Goal: Information Seeking & Learning: Compare options

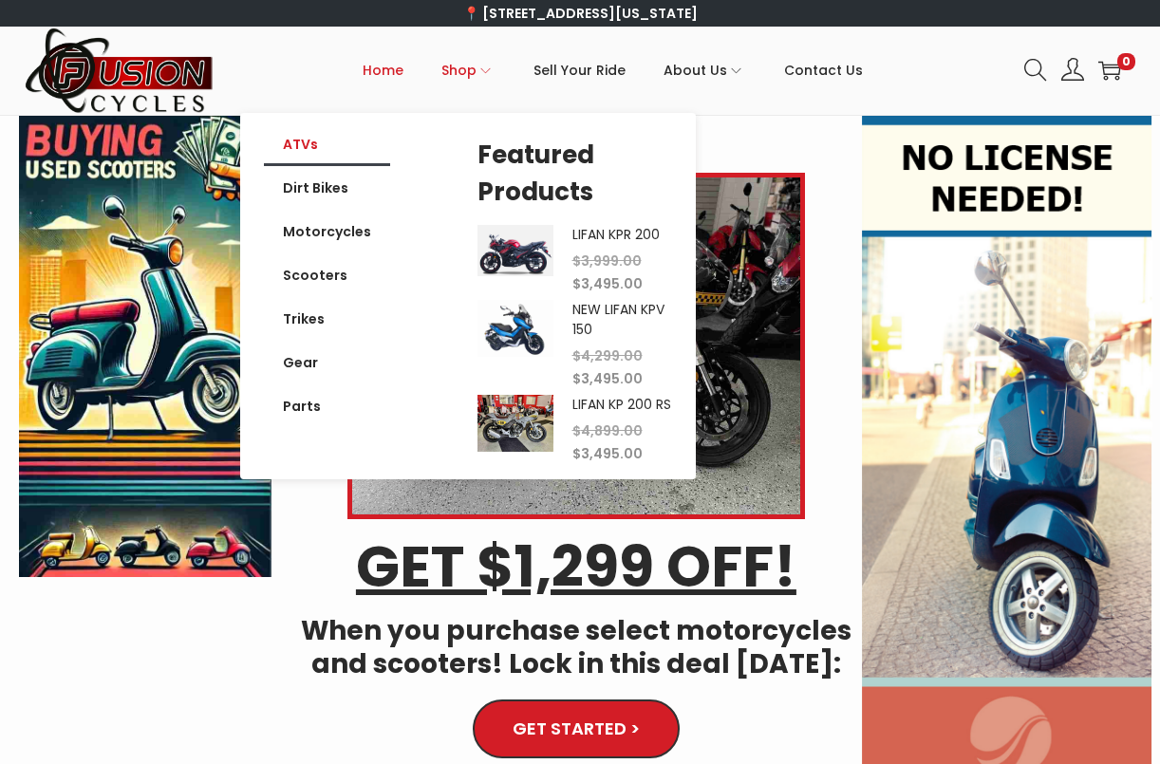
click at [307, 149] on link "ATVs" at bounding box center [327, 144] width 126 height 44
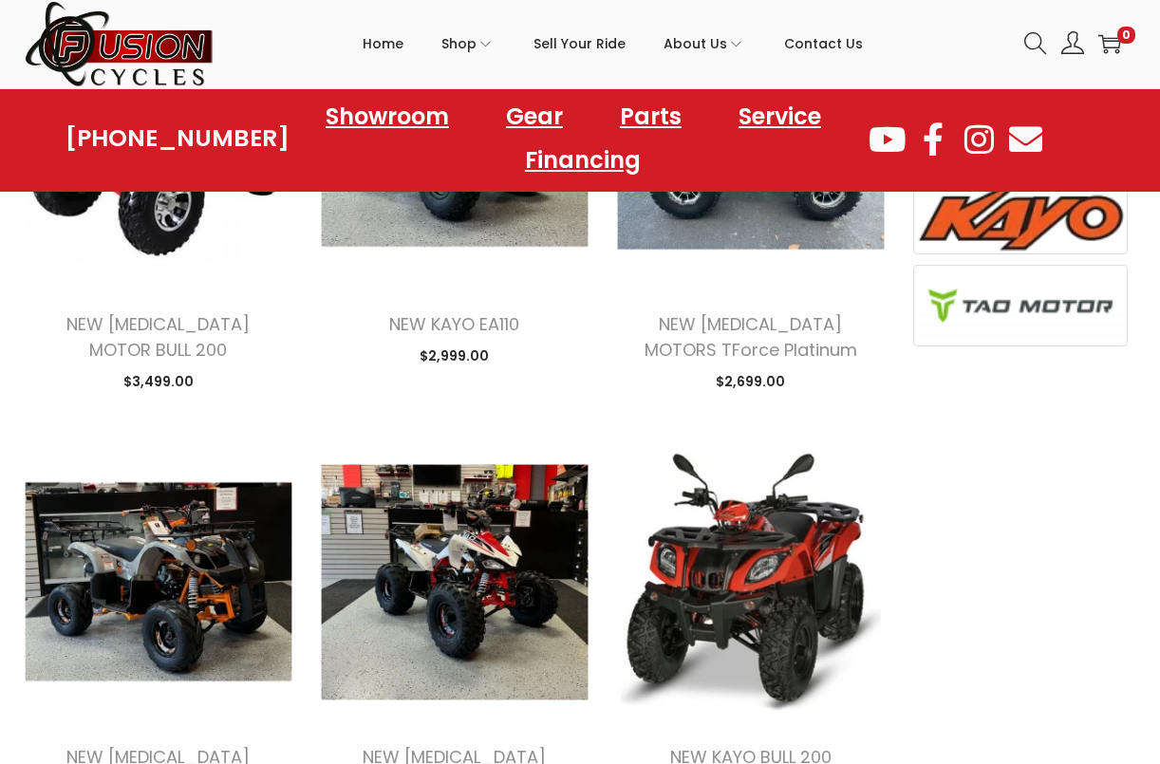
scroll to position [949, 0]
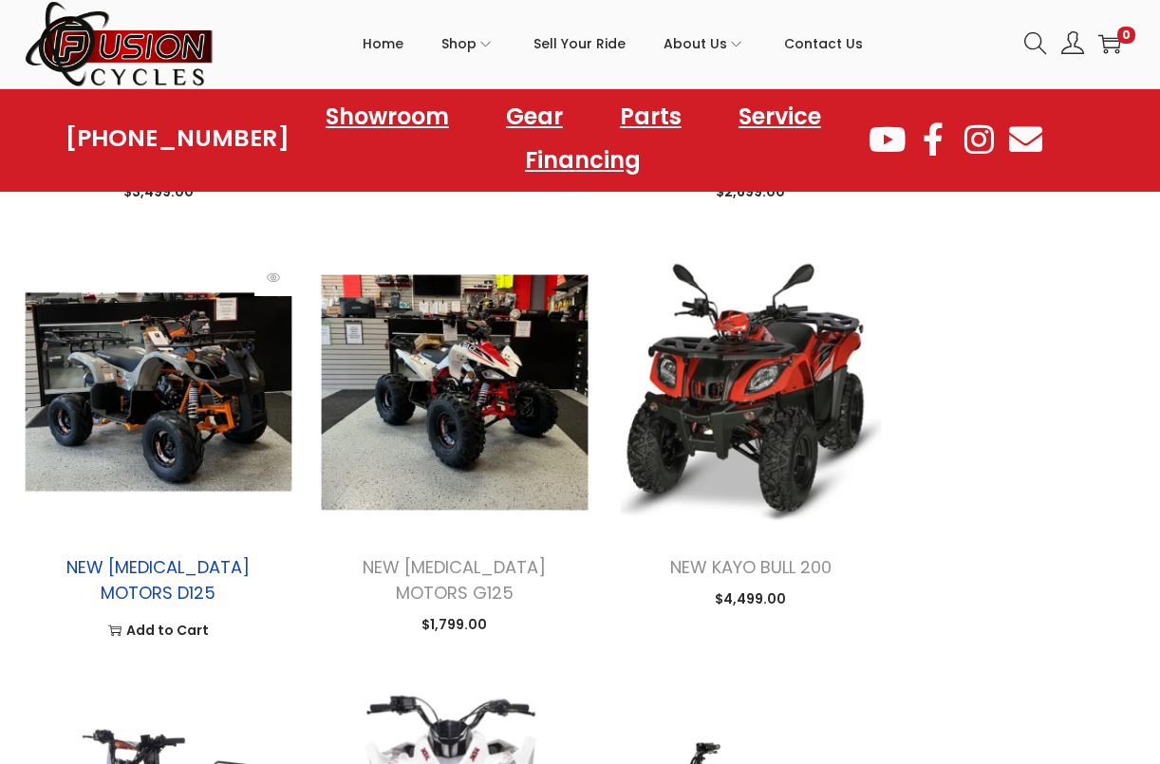
click at [217, 562] on link "NEW [MEDICAL_DATA] MOTORS D125" at bounding box center [157, 579] width 183 height 49
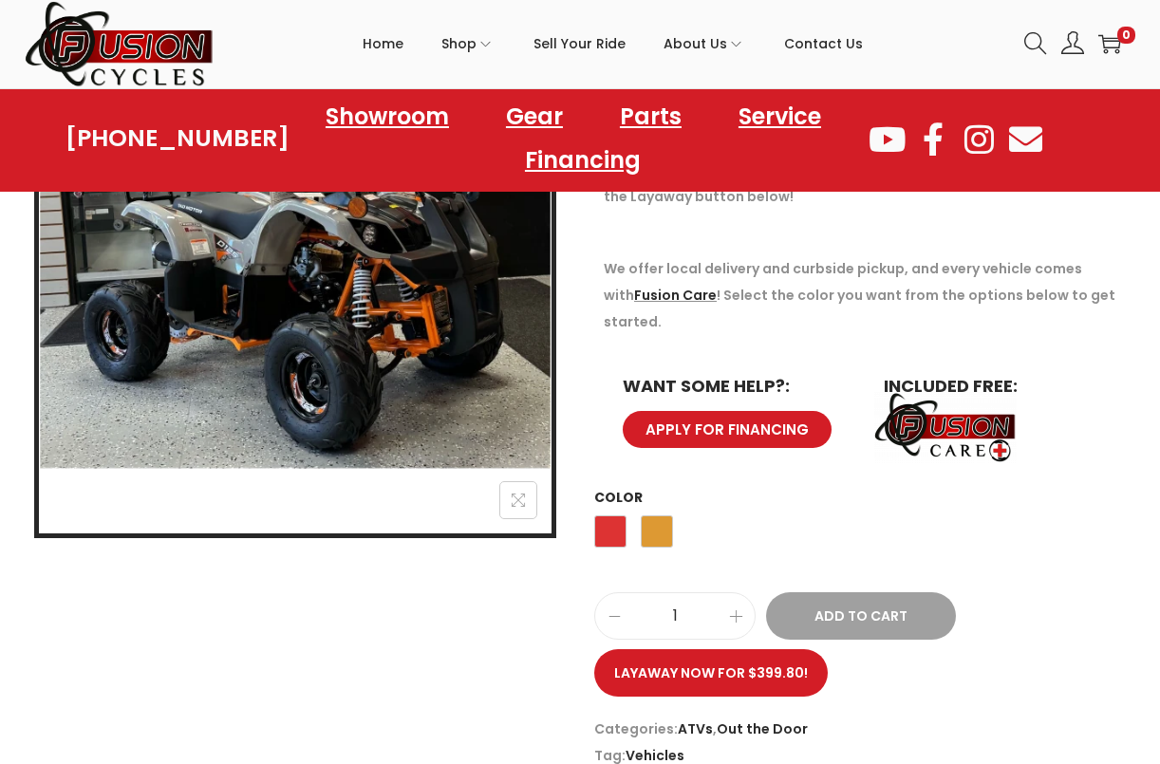
scroll to position [190, 0]
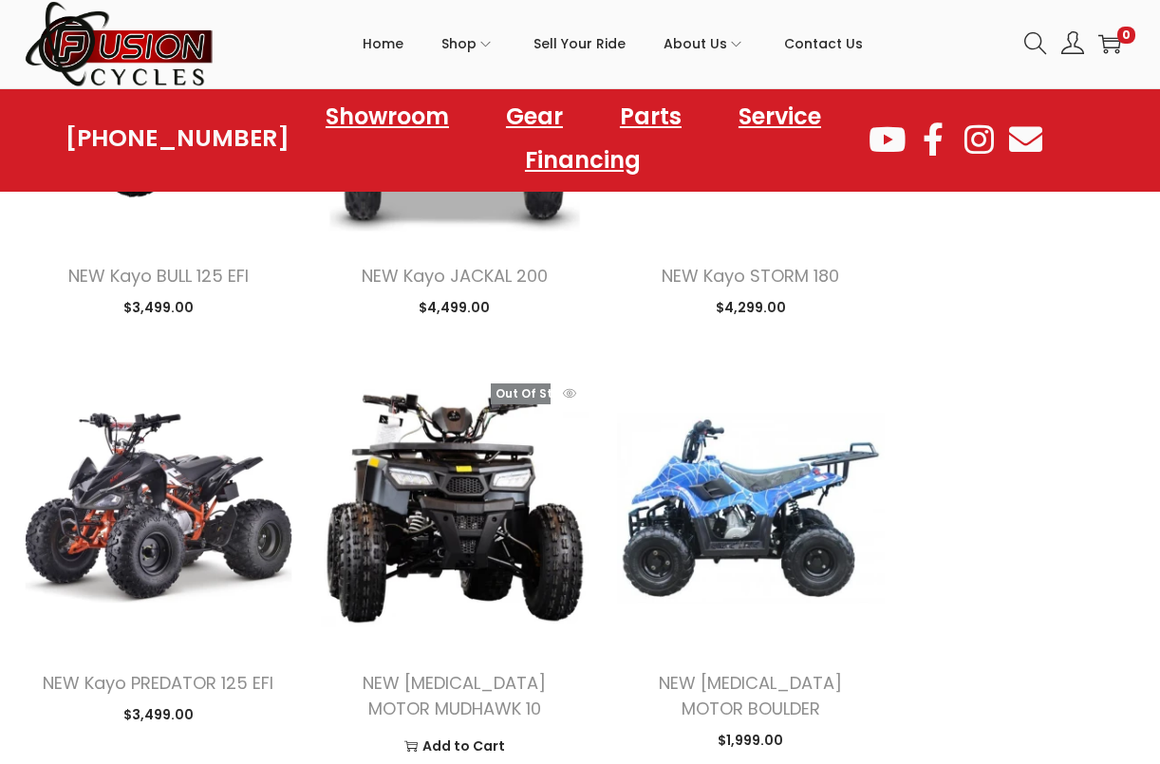
scroll to position [1898, 0]
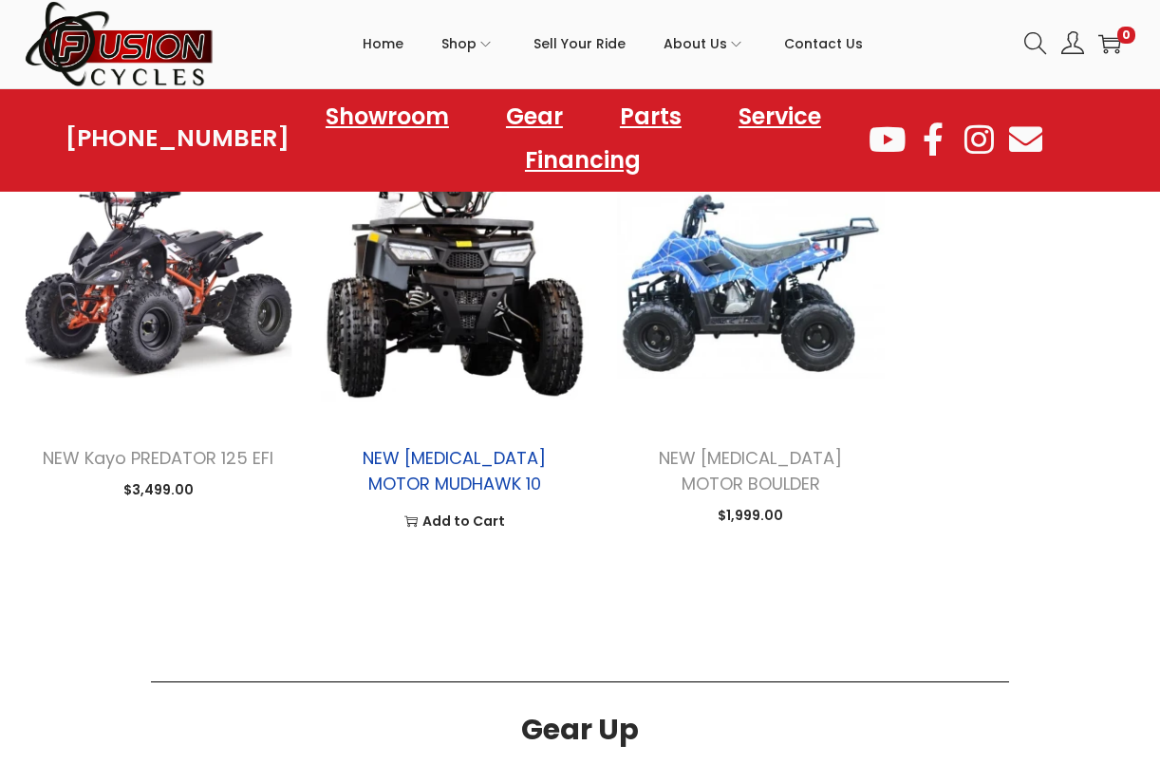
click at [491, 446] on link "NEW TAO MOTOR MUDHAWK 10" at bounding box center [454, 470] width 183 height 49
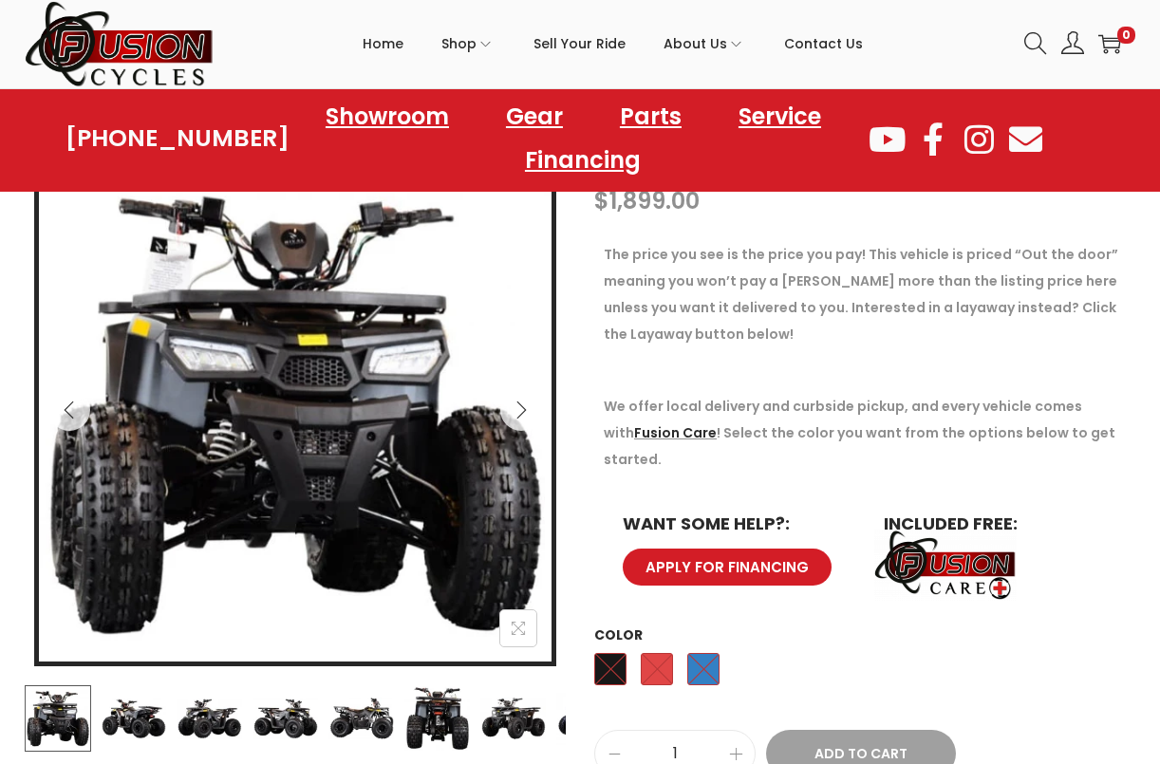
scroll to position [380, 0]
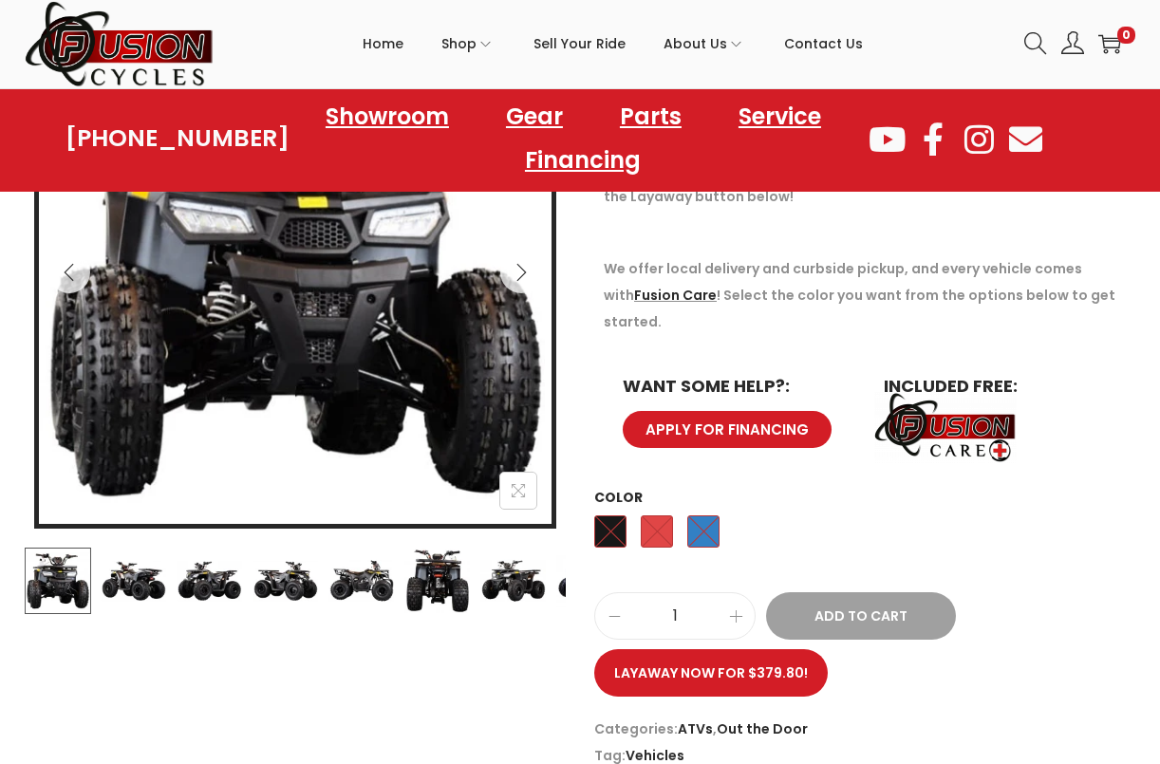
click at [300, 582] on img at bounding box center [285, 581] width 66 height 66
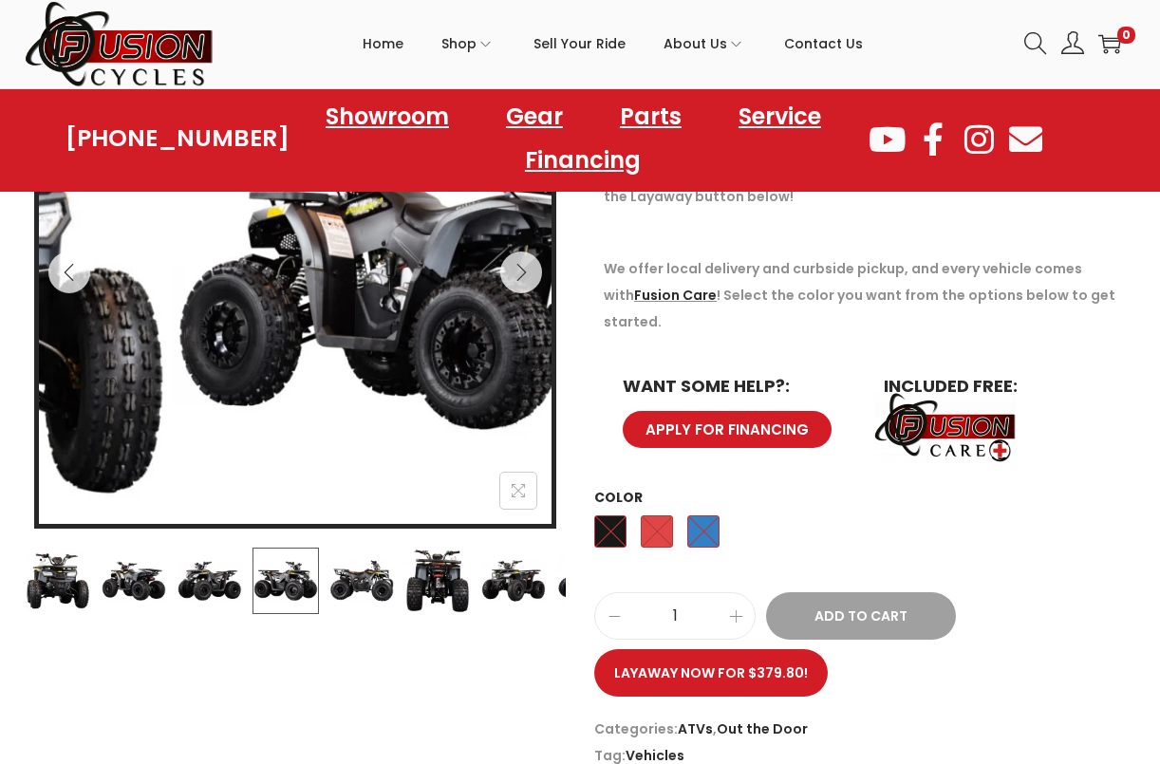
scroll to position [190, 0]
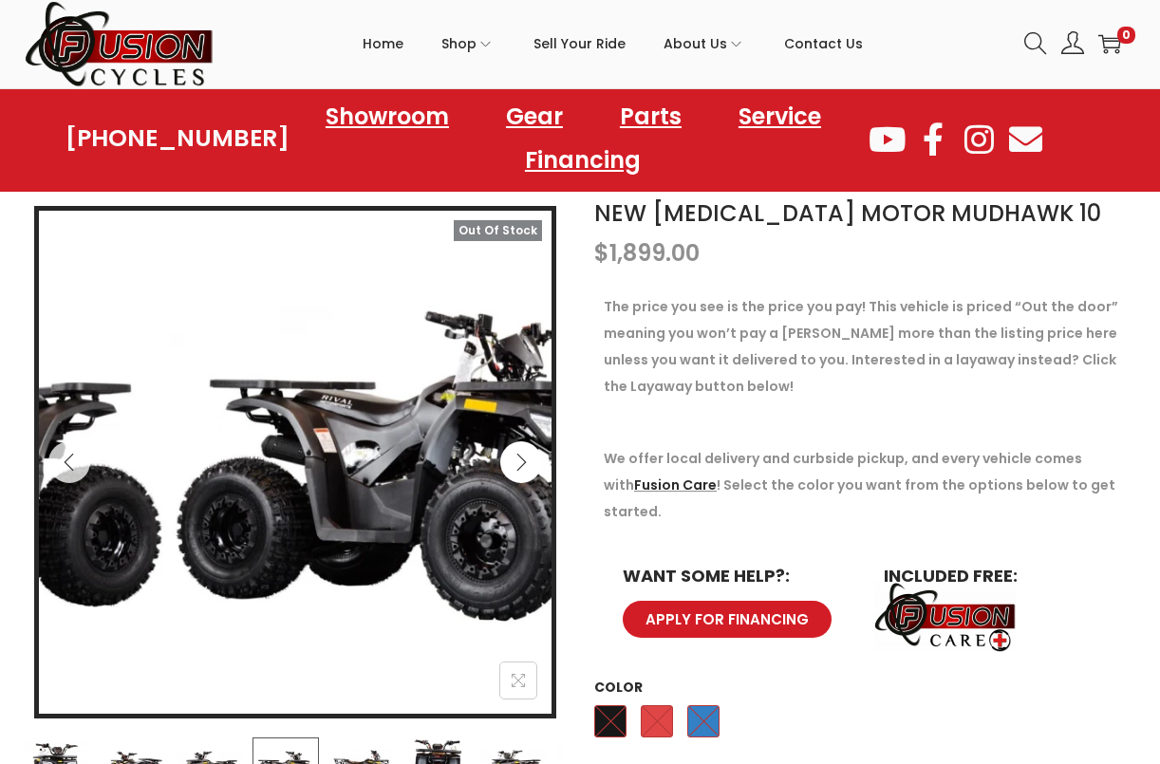
click at [516, 462] on icon "Next" at bounding box center [521, 462] width 19 height 19
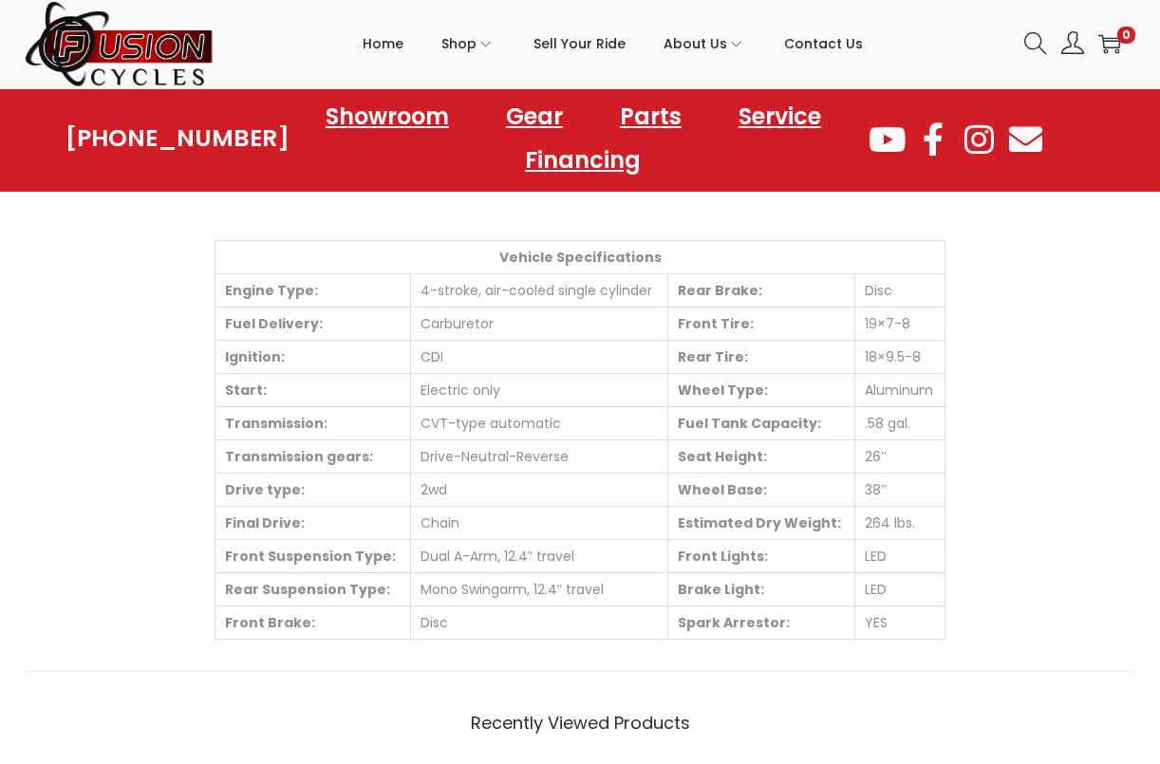
scroll to position [949, 0]
